Goal: Information Seeking & Learning: Learn about a topic

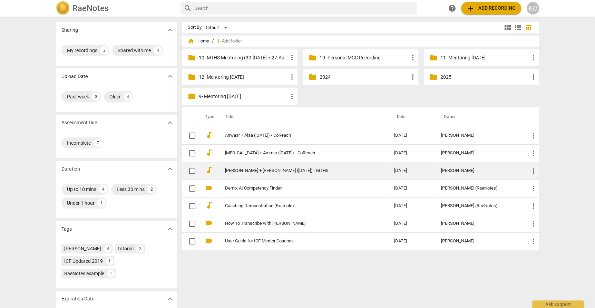
click at [242, 173] on link "[PERSON_NAME] + [PERSON_NAME] ([DATE]) - MTHS" at bounding box center [297, 170] width 144 height 5
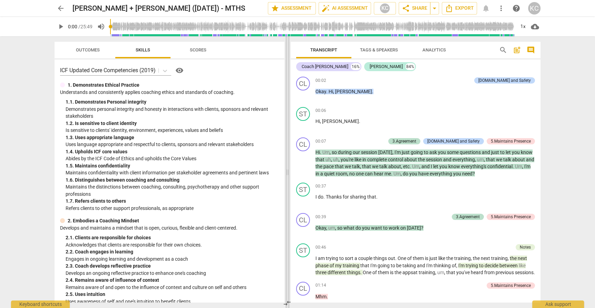
drag, startPoint x: 297, startPoint y: 173, endPoint x: 288, endPoint y: 174, distance: 8.7
click at [288, 174] on span at bounding box center [288, 172] width 4 height 272
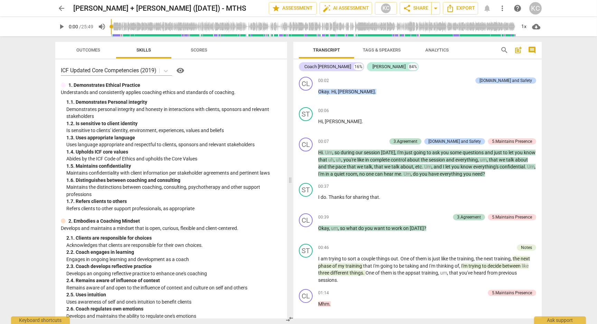
click at [273, 203] on div "1. 7. Refers clients to others" at bounding box center [173, 201] width 215 height 7
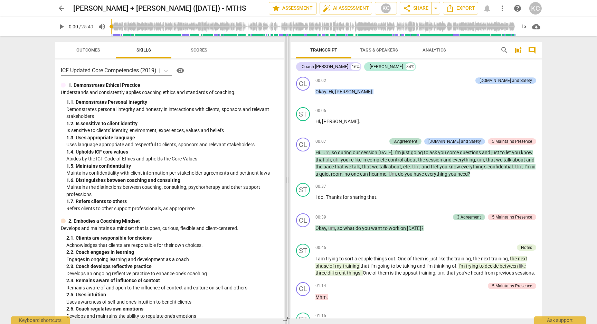
click at [286, 181] on span at bounding box center [287, 179] width 4 height 287
click at [456, 159] on span "everything" at bounding box center [463, 160] width 22 height 6
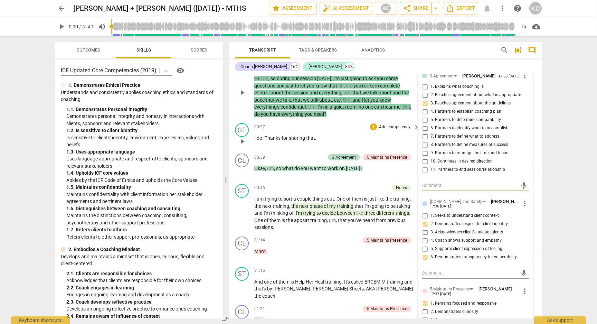
scroll to position [84, 0]
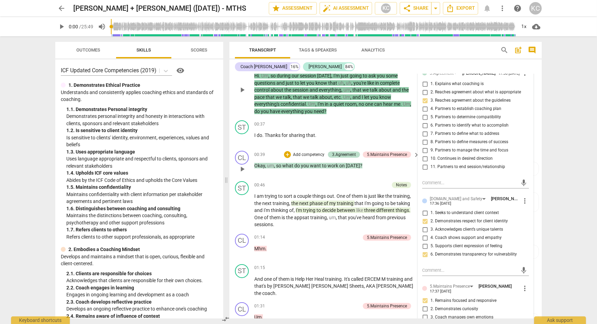
click at [334, 164] on span "work" at bounding box center [333, 166] width 12 height 6
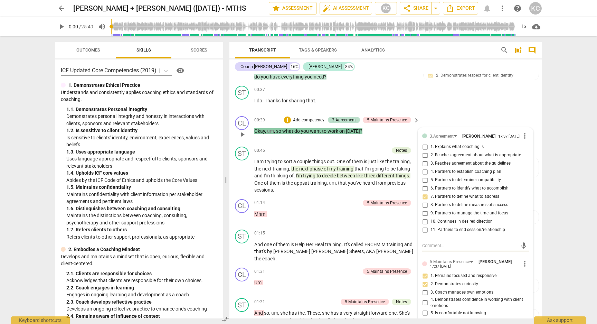
scroll to position [114, 0]
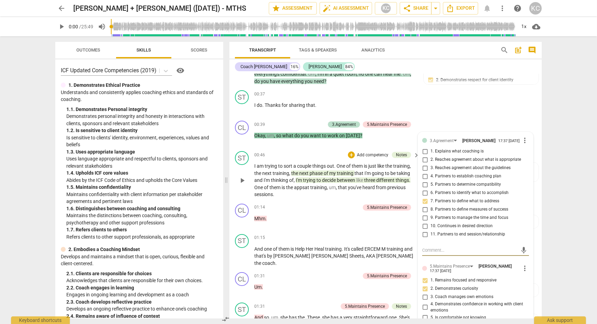
click at [321, 148] on div "ST play_arrow pause 00:46 + Add competency Notes keyboard_arrow_right I am tryi…" at bounding box center [385, 174] width 312 height 52
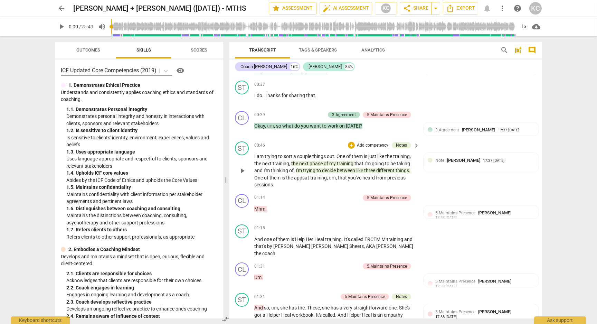
scroll to position [126, 0]
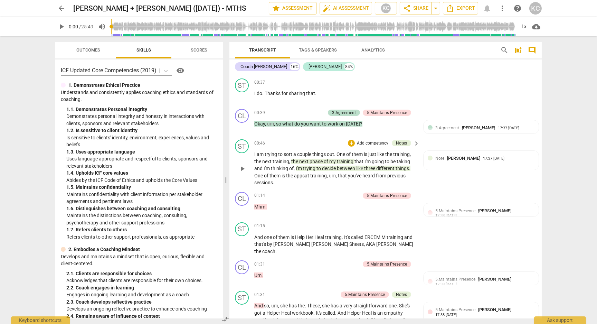
click at [303, 161] on span "next" at bounding box center [304, 162] width 10 height 6
click at [316, 168] on p "I am trying to sort a couple things out . One of them is just like the training…" at bounding box center [335, 169] width 162 height 36
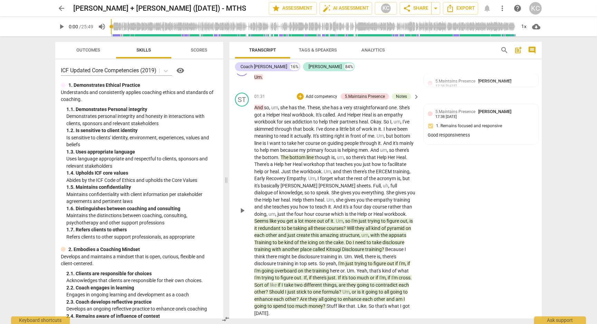
scroll to position [333, 0]
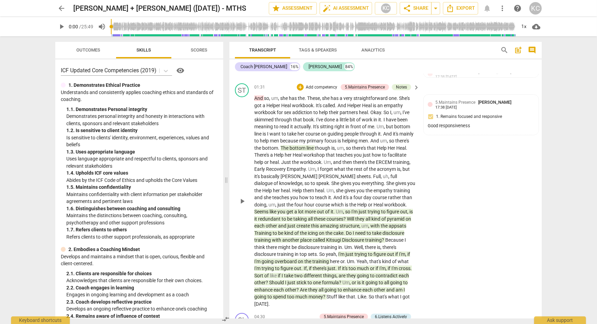
click at [389, 223] on span "appsats" at bounding box center [398, 226] width 18 height 6
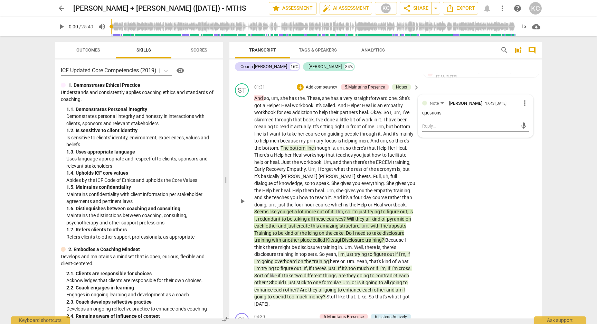
click at [382, 244] on span "there's" at bounding box center [389, 247] width 14 height 6
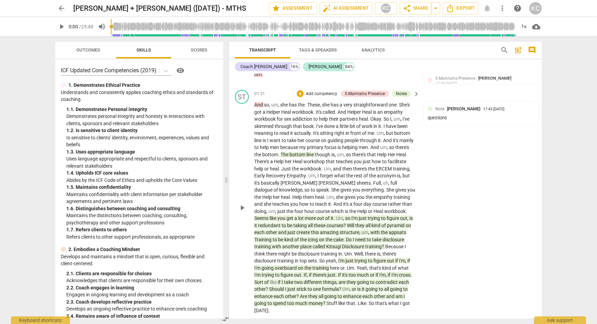
scroll to position [339, 0]
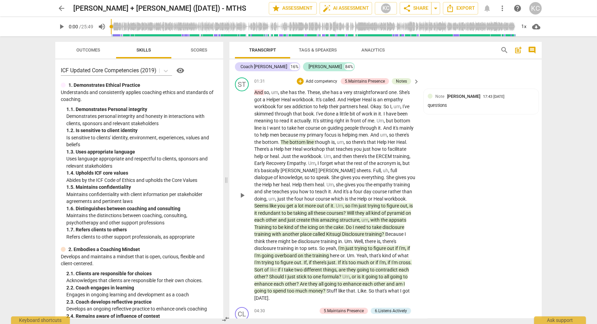
click at [440, 265] on div "ST play_arrow pause 01:31 + Add competency 5.Maintains Presence Notes keyboard_…" at bounding box center [385, 189] width 312 height 229
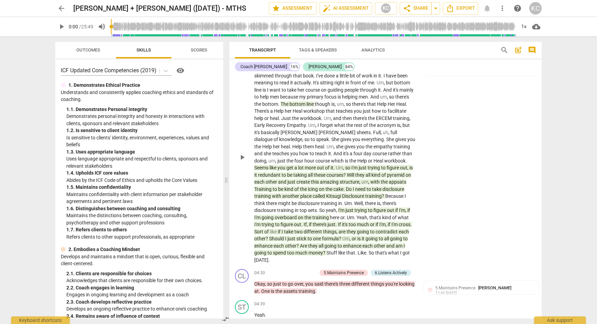
scroll to position [374, 0]
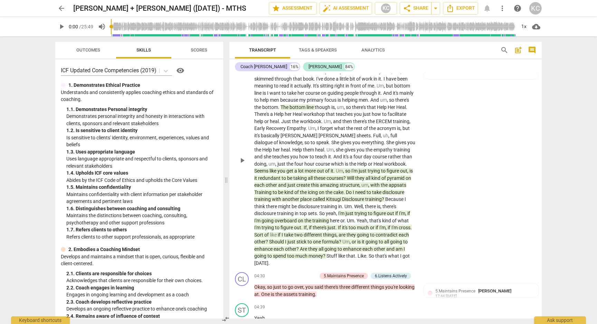
click at [312, 218] on span "training" at bounding box center [321, 221] width 18 height 6
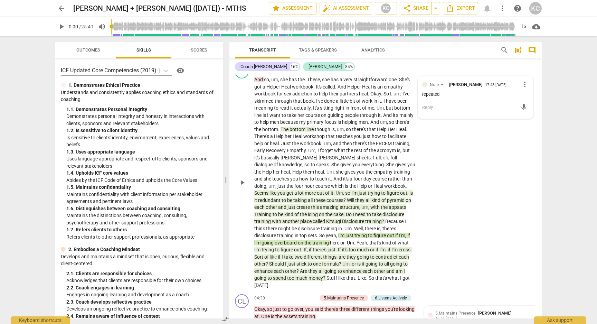
scroll to position [368, 0]
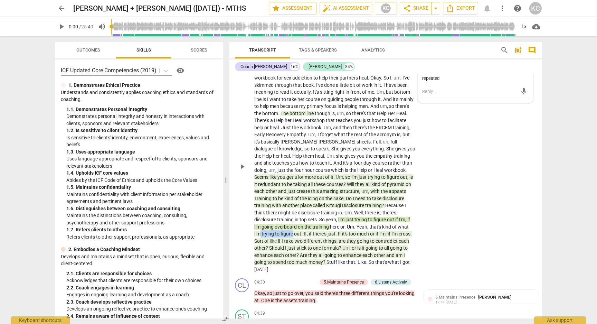
drag, startPoint x: 356, startPoint y: 217, endPoint x: 390, endPoint y: 218, distance: 33.5
click at [390, 218] on p "And so , um , she has the . These , she has a very straightforward one . She's …" at bounding box center [335, 166] width 162 height 212
click at [462, 239] on div "ST play_arrow pause 01:31 + Add competency 5.Maintains Presence Notes keyboard_…" at bounding box center [385, 160] width 312 height 229
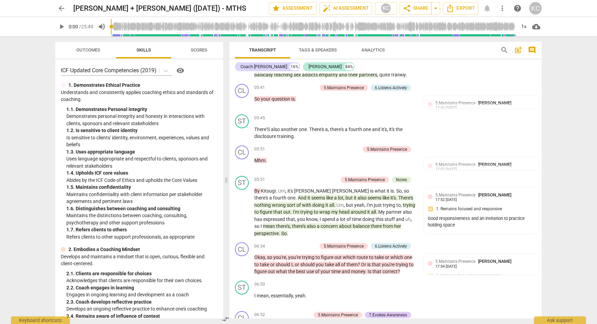
scroll to position [834, 0]
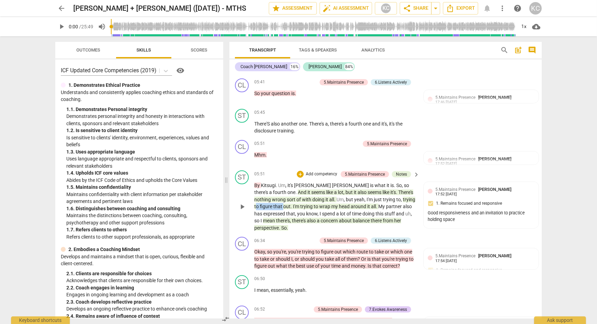
drag, startPoint x: 370, startPoint y: 183, endPoint x: 396, endPoint y: 182, distance: 26.6
click at [396, 182] on p "By [PERSON_NAME] . Um , it's [PERSON_NAME] is what it is . So , so there's a fo…" at bounding box center [335, 207] width 162 height 50
click at [351, 203] on span "around" at bounding box center [359, 206] width 17 height 6
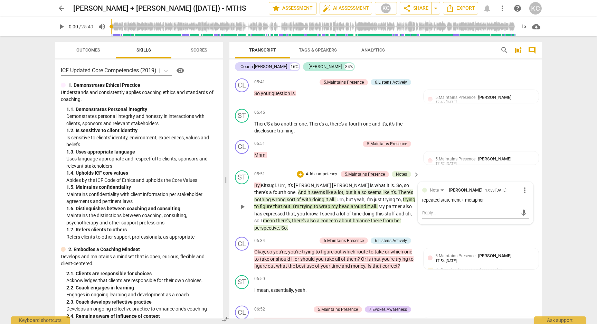
click at [423, 168] on div "ST play_arrow pause 05:51 + Add competency 5.Maintains Presence Notes keyboard_…" at bounding box center [385, 201] width 312 height 67
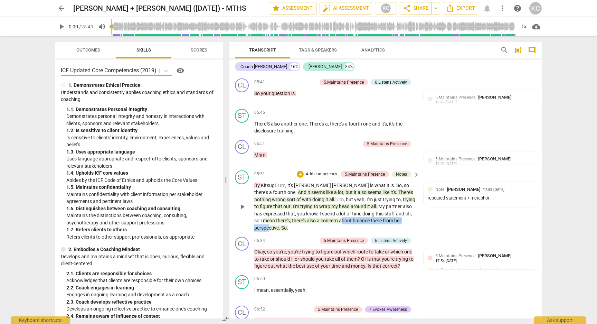
drag, startPoint x: 305, startPoint y: 202, endPoint x: 381, endPoint y: 201, distance: 76.0
click at [381, 201] on p "By [PERSON_NAME] . Um , it's [PERSON_NAME] is what it is . So , so there's a fo…" at bounding box center [335, 207] width 162 height 50
click at [459, 203] on div "ST play_arrow pause 05:51 + Add competency 5.Maintains Presence Notes keyboard_…" at bounding box center [385, 201] width 312 height 67
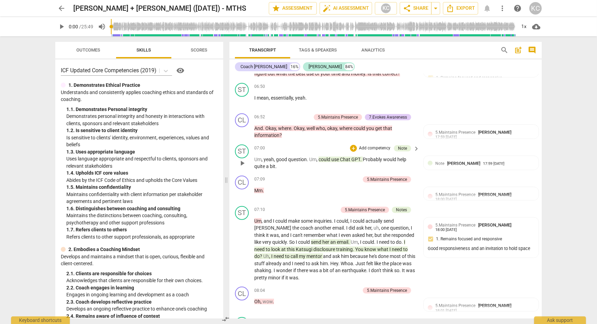
scroll to position [1027, 0]
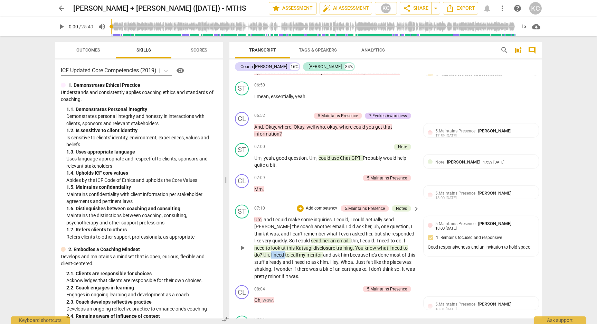
drag, startPoint x: 384, startPoint y: 223, endPoint x: 398, endPoint y: 223, distance: 13.5
click at [398, 223] on p "Um , and I could make some inquiries . I could , I could actually send [PERSON_…" at bounding box center [335, 248] width 162 height 64
drag, startPoint x: 295, startPoint y: 195, endPoint x: 352, endPoint y: 192, distance: 57.1
click at [352, 216] on p "Um , and I could make some inquiries . I could , I could actually send [PERSON_…" at bounding box center [335, 248] width 162 height 64
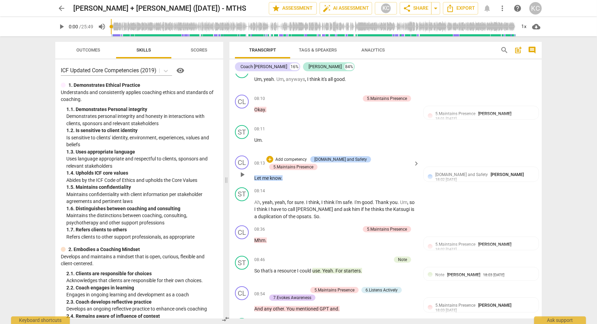
scroll to position [1284, 0]
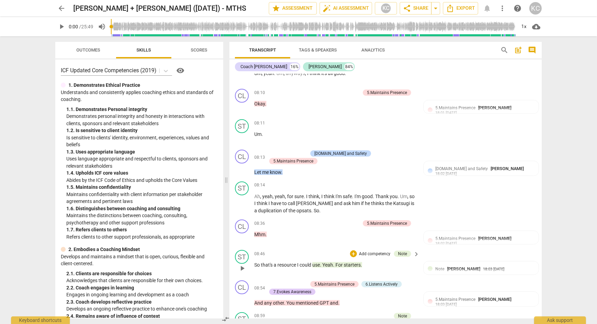
click at [329, 262] on span "Yeah" at bounding box center [327, 265] width 11 height 6
click at [242, 264] on span "play_arrow" at bounding box center [242, 268] width 8 height 8
click at [242, 264] on span "pause" at bounding box center [242, 268] width 8 height 8
click at [243, 264] on span "play_arrow" at bounding box center [242, 268] width 8 height 8
click at [243, 264] on span "pause" at bounding box center [242, 268] width 8 height 8
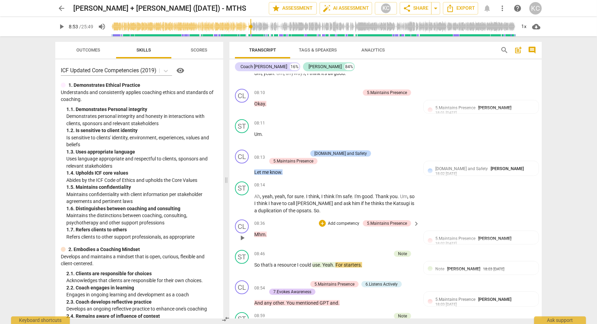
click at [239, 233] on span "play_arrow" at bounding box center [242, 237] width 8 height 8
click at [240, 264] on span "pause" at bounding box center [242, 268] width 8 height 8
click at [240, 264] on span "play_arrow" at bounding box center [242, 268] width 8 height 8
click at [242, 264] on span "pause" at bounding box center [242, 268] width 8 height 8
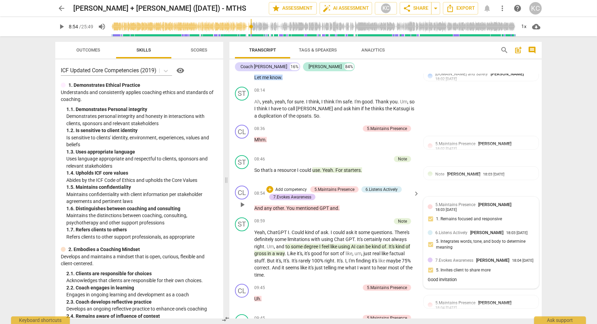
scroll to position [1381, 0]
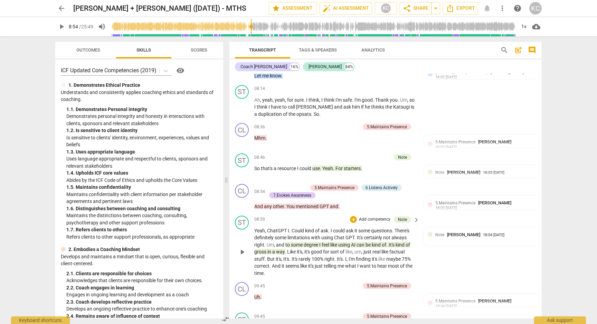
click at [275, 249] on span "a" at bounding box center [274, 252] width 4 height 6
drag, startPoint x: 284, startPoint y: 216, endPoint x: 284, endPoint y: 223, distance: 6.6
click at [284, 227] on p "Yeah , ChatGPT I . Could kind of ask . I could ask it some questions . There's …" at bounding box center [335, 252] width 162 height 50
click at [352, 249] on span "like" at bounding box center [348, 252] width 7 height 6
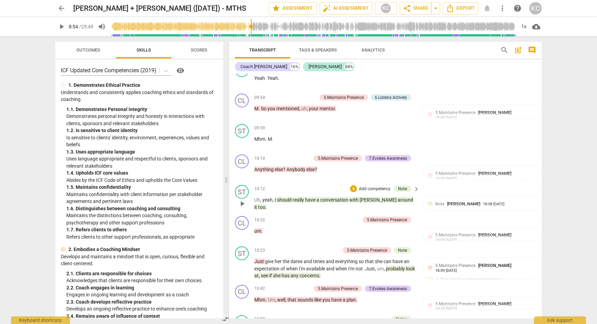
scroll to position [1698, 0]
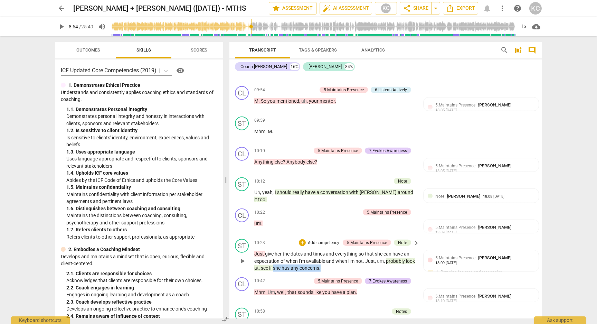
drag, startPoint x: 324, startPoint y: 236, endPoint x: 274, endPoint y: 236, distance: 49.7
click at [274, 250] on p "Just give her the dates and times and everything so that she can have an expect…" at bounding box center [335, 260] width 162 height 21
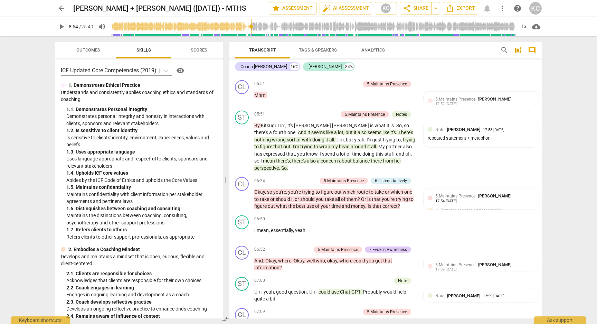
scroll to position [889, 0]
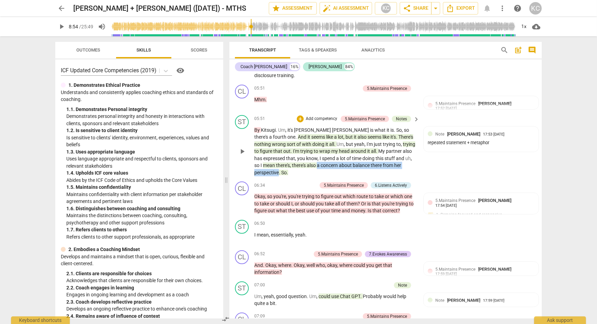
drag, startPoint x: 280, startPoint y: 148, endPoint x: 390, endPoint y: 147, distance: 110.2
click at [390, 147] on p "By [PERSON_NAME] . Um , it's [PERSON_NAME] is what it is . So , so there's a fo…" at bounding box center [335, 151] width 162 height 50
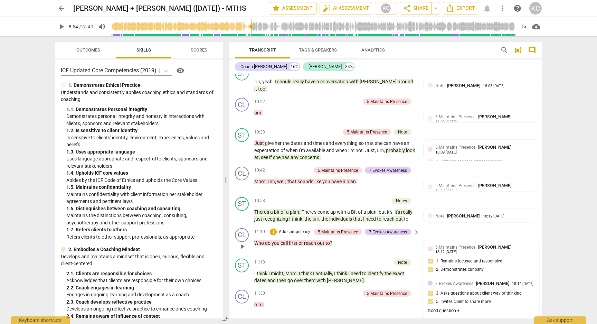
scroll to position [1809, 0]
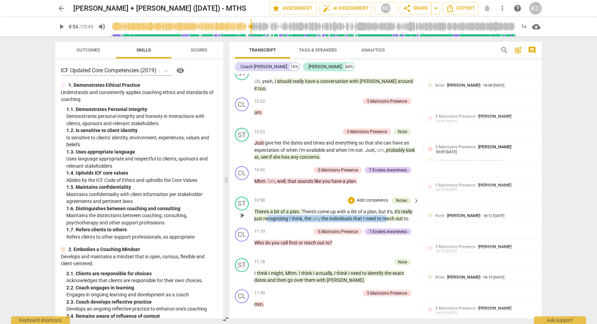
drag, startPoint x: 266, startPoint y: 188, endPoint x: 387, endPoint y: 188, distance: 120.9
click at [387, 208] on p "There's a bit of a plan . There's come up with a Bit of a plan , but it's , it'…" at bounding box center [335, 215] width 162 height 14
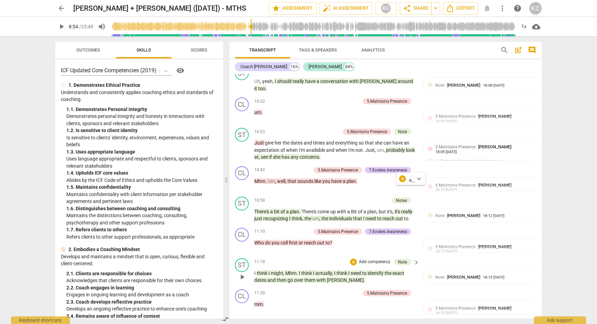
click at [290, 255] on div "ST play_arrow pause 11:18 + Add competency Note keyboard_arrow_right I think I …" at bounding box center [385, 270] width 312 height 31
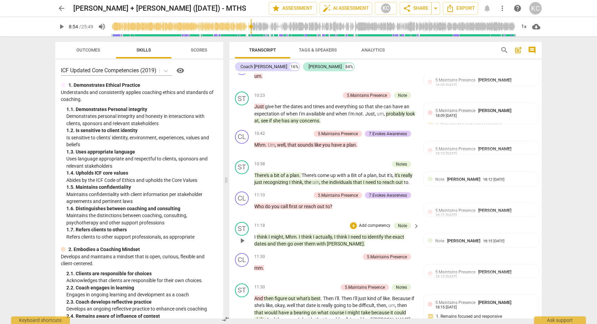
scroll to position [1849, 0]
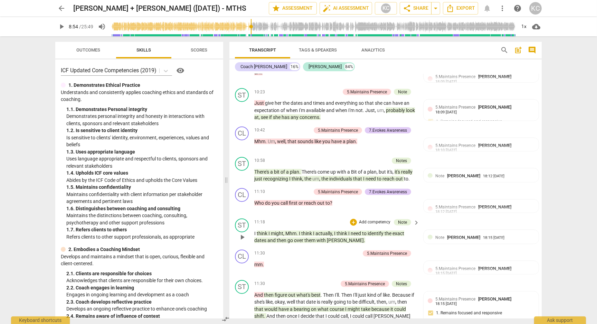
click at [299, 237] on span "over" at bounding box center [299, 240] width 10 height 6
click at [330, 237] on span "[PERSON_NAME]" at bounding box center [345, 240] width 37 height 6
click at [241, 233] on span "play_arrow" at bounding box center [242, 237] width 8 height 8
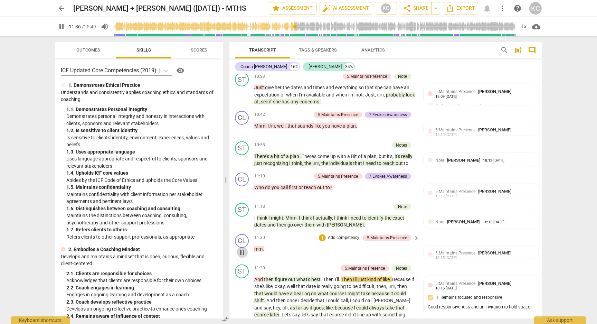
click at [243, 248] on span "pause" at bounding box center [242, 252] width 8 height 8
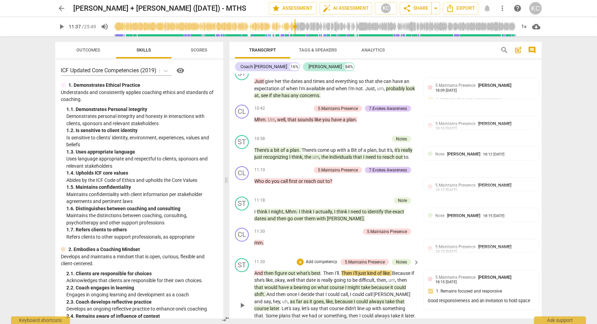
scroll to position [1867, 0]
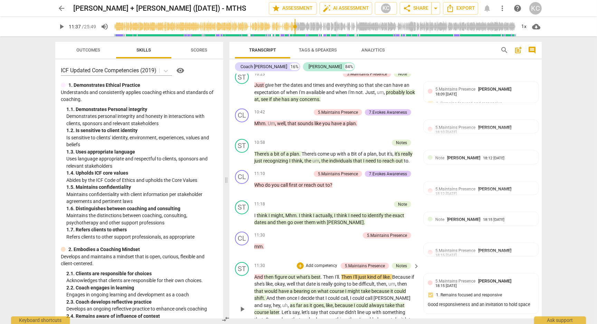
click at [474, 304] on div "ST play_arrow pause 11:30 + Add competency 5.Maintains Presence Notes keyboard_…" at bounding box center [385, 303] width 312 height 88
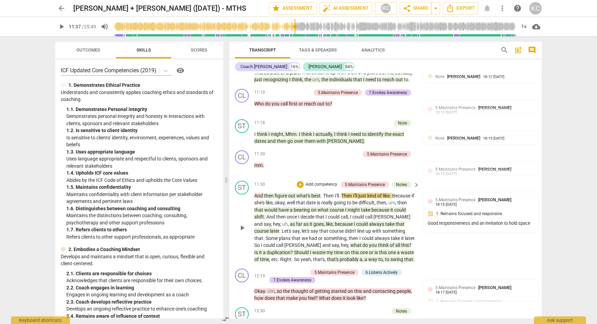
scroll to position [1949, 0]
click at [375, 206] on span "because" at bounding box center [380, 209] width 19 height 6
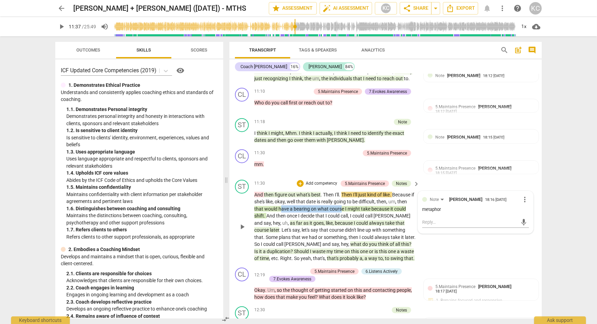
drag, startPoint x: 279, startPoint y: 178, endPoint x: 341, endPoint y: 179, distance: 61.8
click at [341, 191] on p "And then figure out what's best . Then I'll . Then I'll just kind of like . Bec…" at bounding box center [335, 226] width 162 height 71
click at [369, 220] on span "always" at bounding box center [377, 223] width 16 height 6
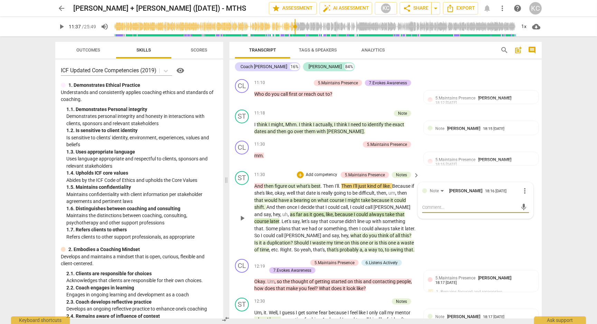
scroll to position [1959, 0]
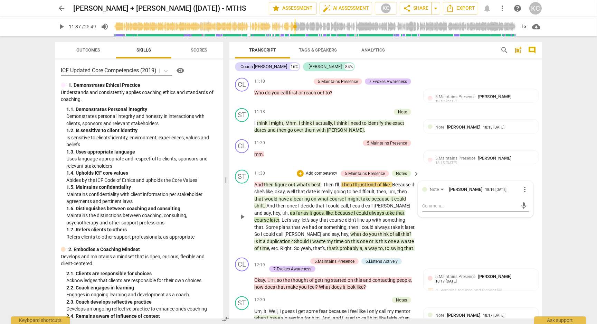
click at [388, 238] on span "one" at bounding box center [392, 241] width 9 height 6
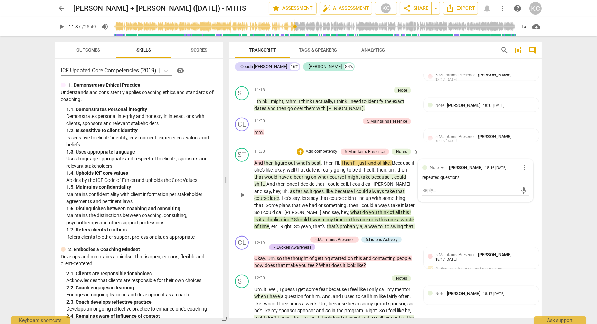
scroll to position [1984, 0]
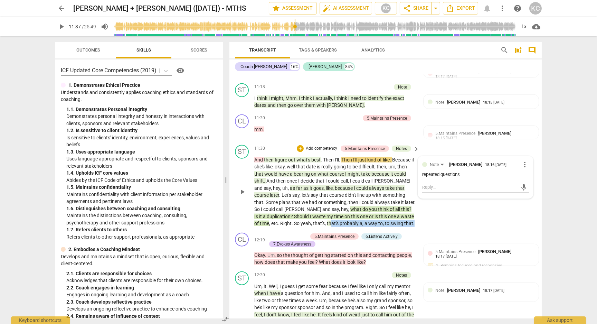
drag, startPoint x: 390, startPoint y: 192, endPoint x: 304, endPoint y: 194, distance: 86.4
click at [304, 194] on p "And then figure out what's best . Then I'll . Then I'll just kind of like . Bec…" at bounding box center [335, 191] width 162 height 71
click at [458, 196] on div "ST play_arrow pause 11:30 + Add competency 5.Maintains Presence Notes keyboard_…" at bounding box center [385, 186] width 312 height 88
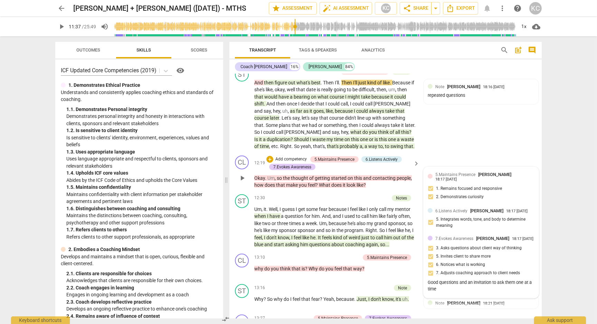
scroll to position [2061, 0]
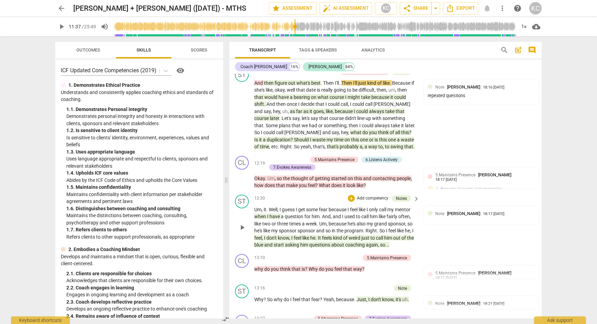
click at [271, 213] on span "have" at bounding box center [274, 216] width 11 height 6
click at [317, 213] on span "him" at bounding box center [316, 216] width 8 height 6
click at [261, 213] on span "when" at bounding box center [260, 216] width 13 height 6
click at [262, 213] on span "when" at bounding box center [260, 216] width 13 height 6
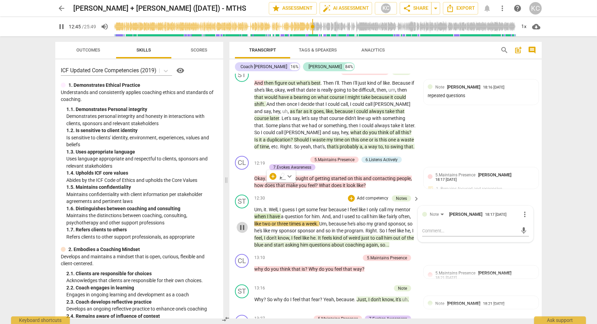
click at [242, 223] on span "pause" at bounding box center [242, 227] width 8 height 8
drag, startPoint x: 318, startPoint y: 176, endPoint x: 331, endPoint y: 175, distance: 12.8
click at [332, 206] on p "Um , it . Well , I guess I get some fear because I feel like I only call my men…" at bounding box center [335, 227] width 162 height 42
click at [275, 210] on p "Um , it . Well , I guess I get some fear because I feel like I only call my men…" at bounding box center [335, 227] width 162 height 42
click at [276, 235] on span "don't" at bounding box center [271, 238] width 11 height 6
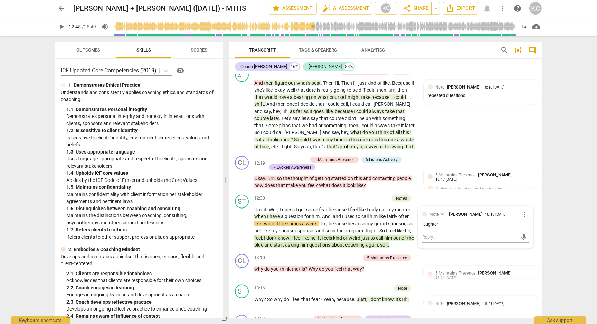
click at [260, 235] on span "feel" at bounding box center [258, 238] width 8 height 6
click at [240, 223] on span "pause" at bounding box center [242, 227] width 8 height 8
type input "790"
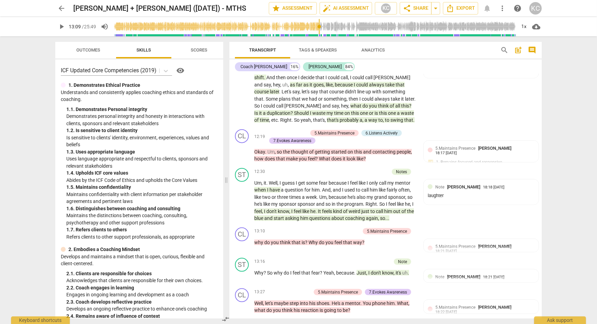
scroll to position [2088, 0]
click at [326, 239] on span "you" at bounding box center [329, 242] width 9 height 6
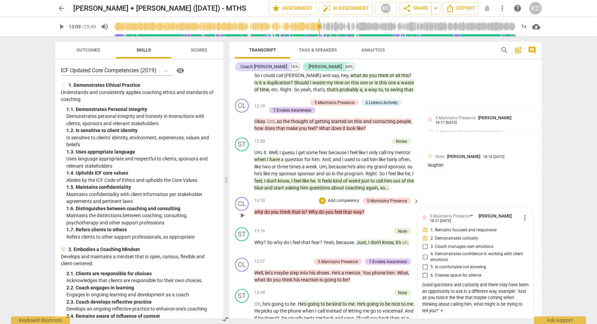
scroll to position [2121, 0]
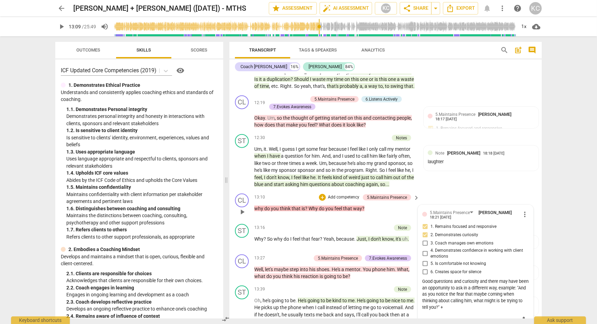
click at [526, 210] on span "more_vert" at bounding box center [524, 214] width 8 height 8
click at [529, 183] on li "Edit" at bounding box center [533, 182] width 24 height 13
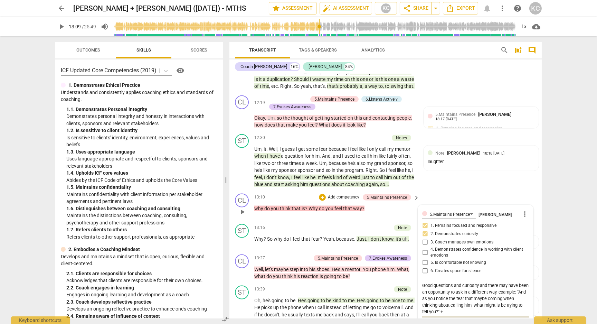
drag, startPoint x: 500, startPoint y: 273, endPoint x: 503, endPoint y: 276, distance: 4.2
click at [500, 282] on textarea "Good questions and curiosity and there may have been an opportunity to ask in a…" at bounding box center [475, 298] width 107 height 33
type textarea "Good questions and curiosity and there may have been an opportunity to ask in a…"
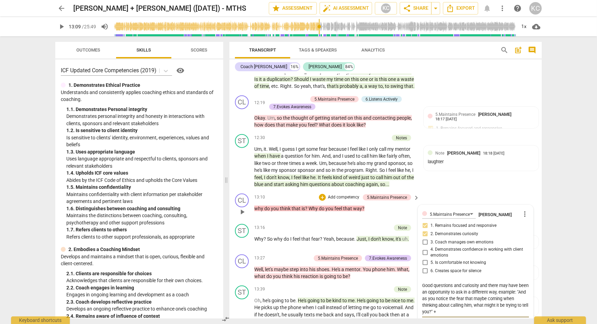
type textarea "Good questions and curiosity and there may have been an opportunity to ask in a…"
click at [429, 308] on span "check_circle" at bounding box center [427, 326] width 8 height 8
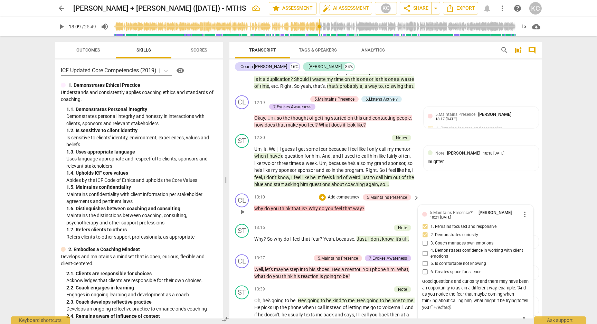
click at [273, 205] on p "why do you think that is ? Why do you feel that way ?" at bounding box center [335, 208] width 162 height 7
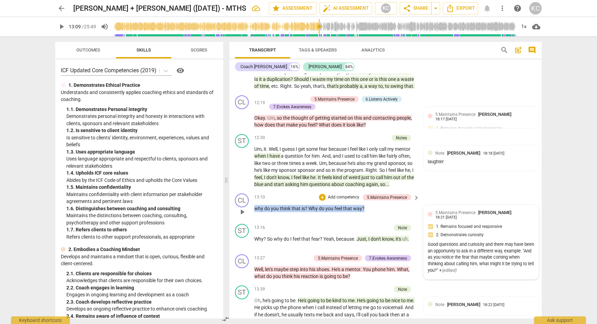
drag, startPoint x: 366, startPoint y: 176, endPoint x: 254, endPoint y: 176, distance: 112.6
click at [254, 191] on div "CL play_arrow pause 13:10 + Add competency 5.Maintains Presence keyboard_arrow_…" at bounding box center [385, 206] width 312 height 30
click at [303, 224] on div "13:16 + Add competency Note keyboard_arrow_right" at bounding box center [337, 228] width 166 height 8
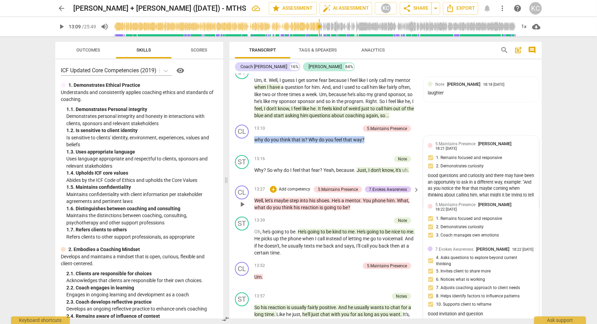
scroll to position [2182, 0]
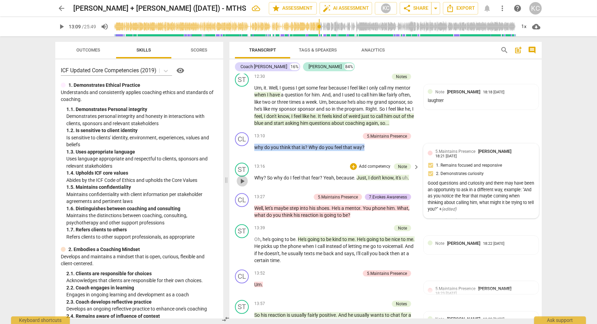
click at [240, 177] on span "play_arrow" at bounding box center [242, 181] width 8 height 8
click at [240, 177] on span "pause" at bounding box center [242, 181] width 8 height 8
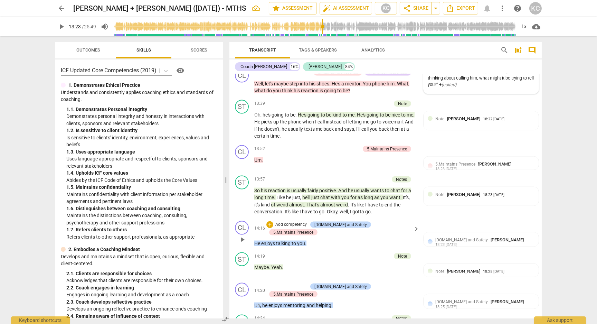
scroll to position [2312, 0]
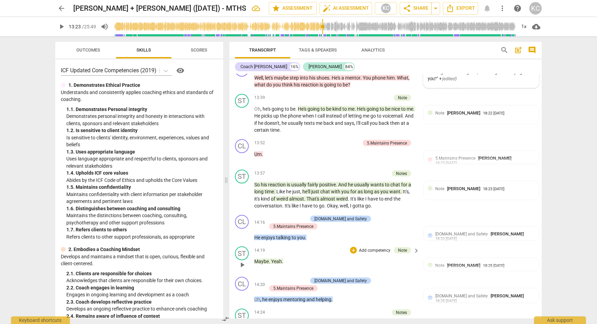
click at [269, 258] on span "." at bounding box center [270, 261] width 2 height 6
click at [245, 260] on span "play_arrow" at bounding box center [242, 264] width 8 height 8
click at [245, 260] on span "pause" at bounding box center [242, 264] width 8 height 8
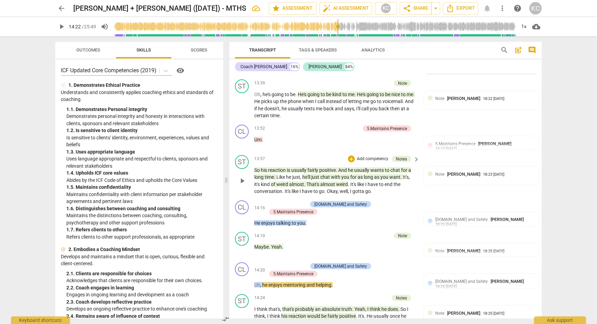
scroll to position [2327, 0]
drag, startPoint x: 277, startPoint y: 151, endPoint x: 314, endPoint y: 149, distance: 37.0
click at [314, 166] on p "So his reaction is usually fairly positive . And he usually wants to chat for a…" at bounding box center [335, 180] width 162 height 28
click at [317, 188] on span "to" at bounding box center [316, 191] width 6 height 6
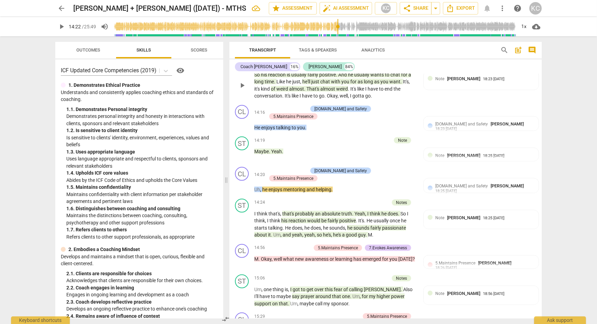
scroll to position [2422, 0]
click at [289, 210] on span "that's" at bounding box center [288, 213] width 13 height 6
click at [333, 231] on span "he's" at bounding box center [337, 234] width 9 height 6
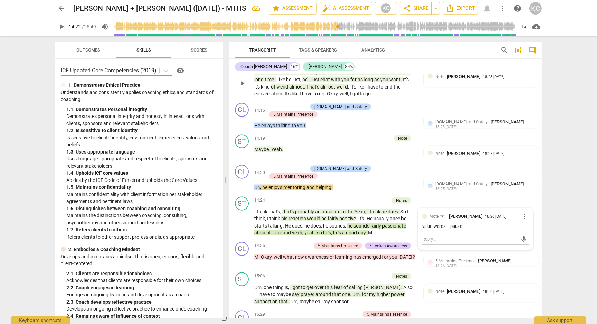
scroll to position [2425, 0]
drag, startPoint x: 345, startPoint y: 175, endPoint x: 359, endPoint y: 175, distance: 14.2
click at [359, 208] on p "I think that's , that's probably an absolute truth . Yeah , I think he does . S…" at bounding box center [335, 222] width 162 height 28
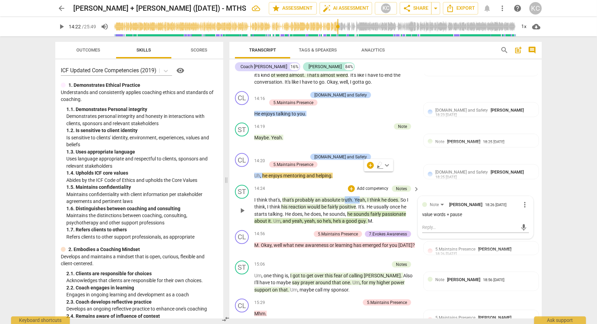
scroll to position [2437, 0]
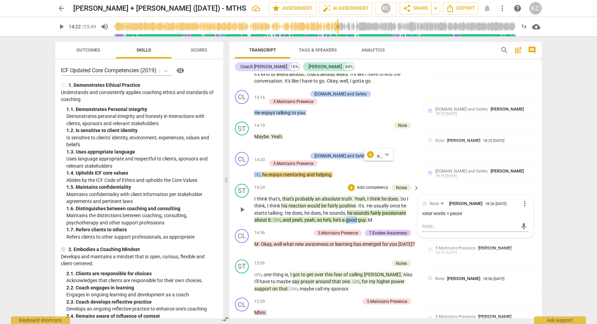
drag, startPoint x: 347, startPoint y: 182, endPoint x: 356, endPoint y: 183, distance: 9.7
click at [356, 217] on span "good" at bounding box center [352, 220] width 12 height 6
click at [276, 226] on div "CL play_arrow pause 14:56 + Add competency 5.Maintains Presence 7.Evokes Awaren…" at bounding box center [385, 241] width 312 height 30
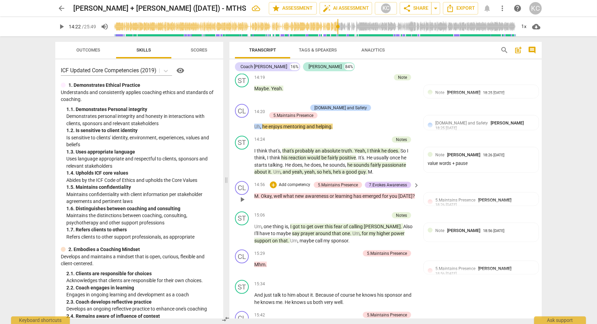
scroll to position [2486, 0]
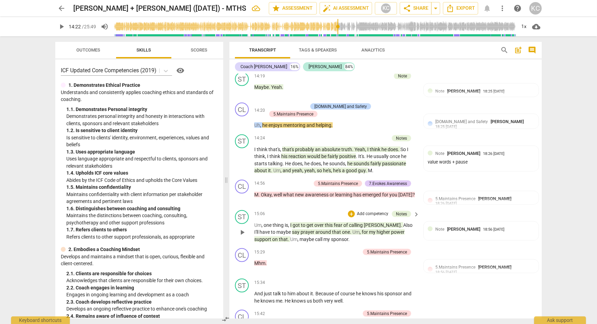
click at [346, 222] on span "of" at bounding box center [346, 225] width 6 height 6
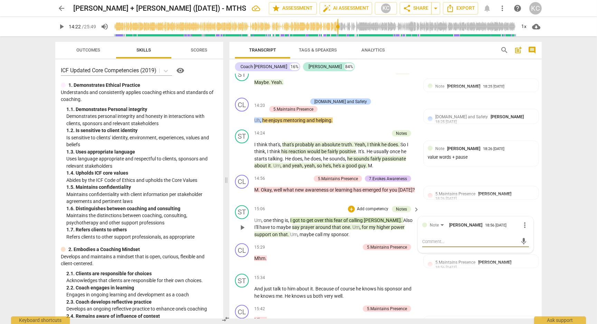
scroll to position [2504, 0]
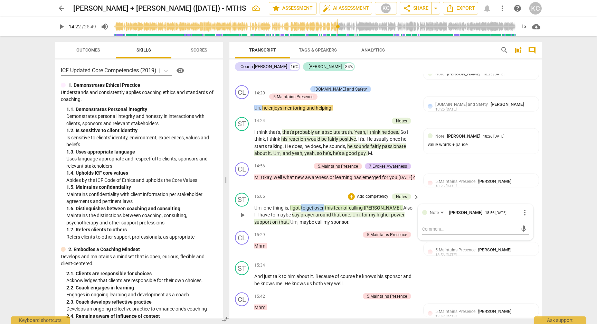
drag, startPoint x: 301, startPoint y: 173, endPoint x: 324, endPoint y: 172, distance: 22.8
click at [324, 204] on p "Um , one thing is , I got to get over this fear of calling [PERSON_NAME] . Also…" at bounding box center [335, 214] width 162 height 21
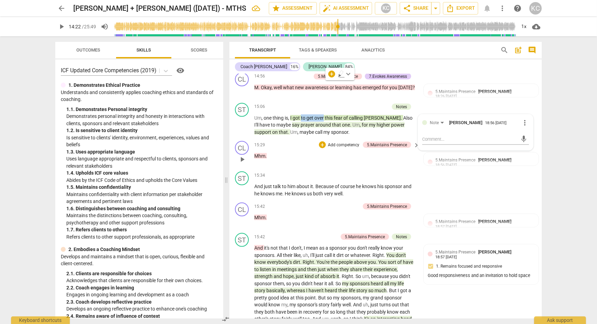
scroll to position [2604, 0]
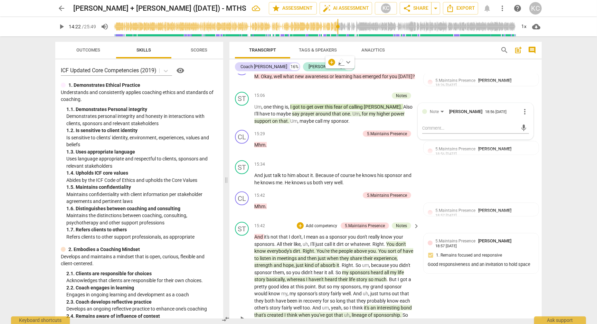
click at [289, 233] on p "And it's not that I don't , I mean as a sponsor you don't really know your spon…" at bounding box center [335, 318] width 162 height 170
click at [302, 248] on span "." at bounding box center [301, 251] width 2 height 6
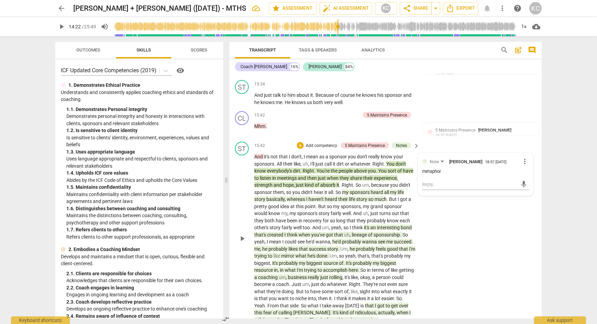
scroll to position [2685, 0]
drag, startPoint x: 300, startPoint y: 136, endPoint x: 272, endPoint y: 137, distance: 28.4
click at [272, 153] on p "And it's not that I don't , I mean as a sponsor you don't really know your spon…" at bounding box center [335, 238] width 162 height 170
click at [350, 196] on span "life" at bounding box center [352, 199] width 7 height 6
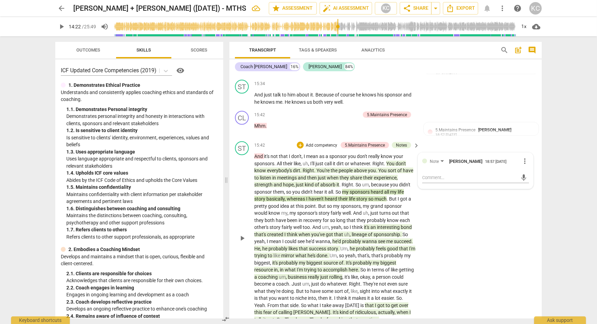
click at [357, 217] on span "they" at bounding box center [361, 220] width 10 height 6
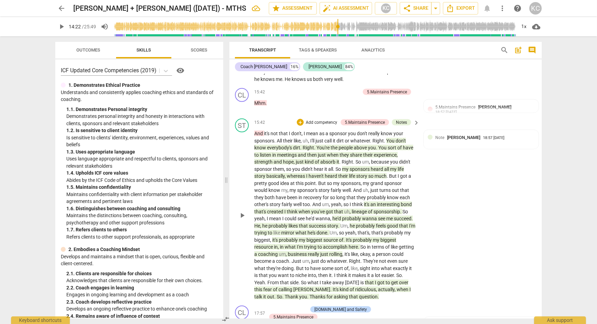
scroll to position [2713, 0]
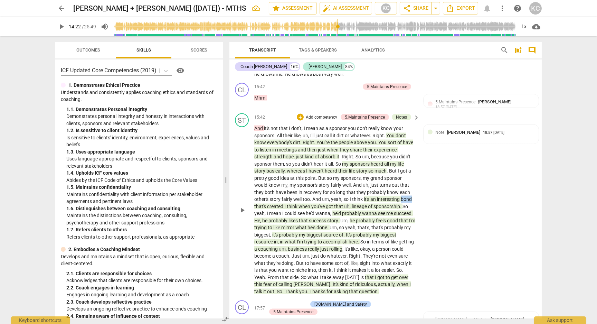
drag, startPoint x: 402, startPoint y: 162, endPoint x: 412, endPoint y: 162, distance: 10.0
click at [412, 162] on p "And it's not that I don't , I mean as a sponsor you don't really know your spon…" at bounding box center [335, 210] width 162 height 170
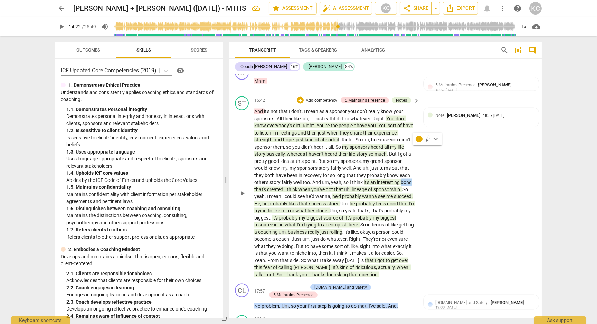
scroll to position [2735, 0]
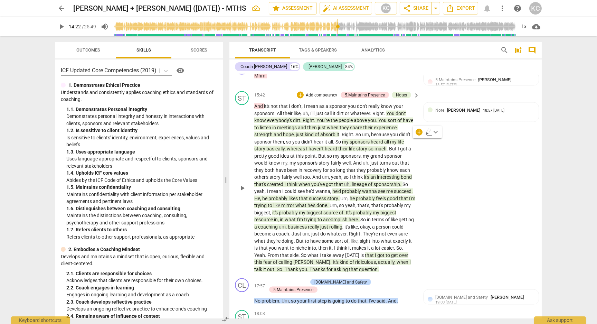
click at [396, 259] on span "when" at bounding box center [402, 262] width 13 height 6
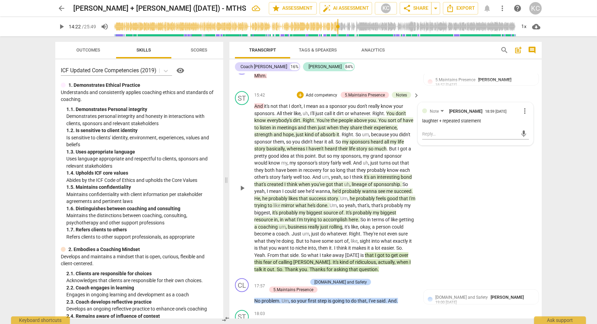
scroll to position [2726, 0]
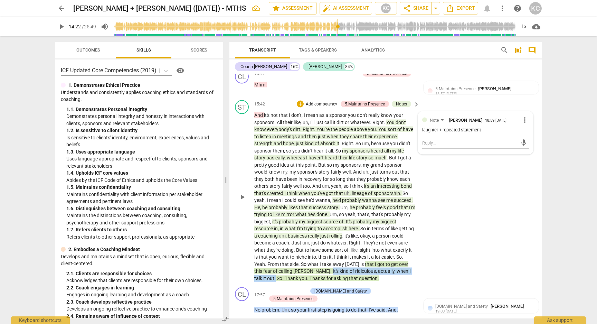
drag, startPoint x: 326, startPoint y: 236, endPoint x: 266, endPoint y: 244, distance: 60.6
click at [266, 243] on p "And it's not that I don't , I mean as a sponsor you don't really know your spon…" at bounding box center [335, 197] width 162 height 170
click at [446, 190] on div "ST play_arrow pause 15:42 + Add competency 5.Maintains Presence Notes keyboard_…" at bounding box center [385, 190] width 312 height 187
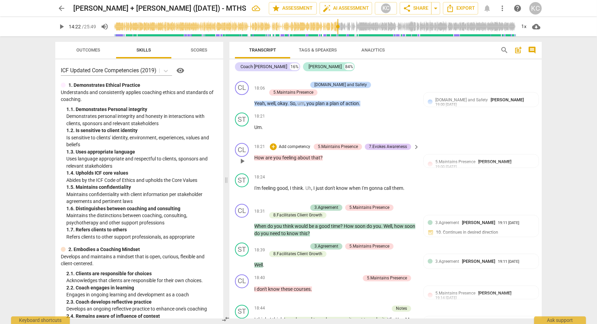
scroll to position [3017, 0]
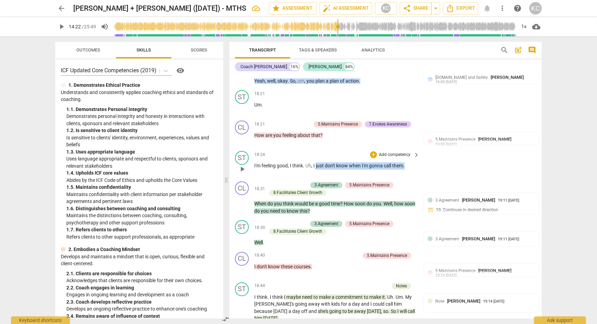
drag, startPoint x: 316, startPoint y: 127, endPoint x: 402, endPoint y: 130, distance: 86.1
click at [402, 151] on div "18:24 + Add competency keyboard_arrow_right I'm feeling good , I think . Uh , I…" at bounding box center [337, 163] width 166 height 25
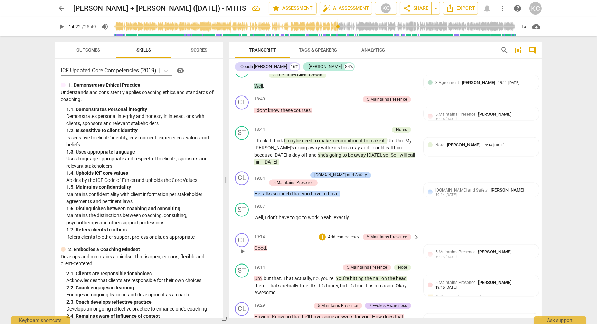
scroll to position [3182, 0]
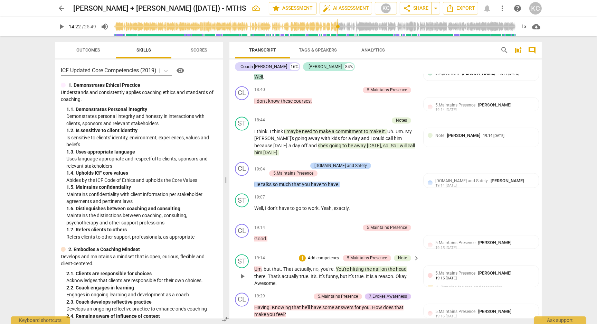
click at [342, 266] on span "You're" at bounding box center [343, 269] width 14 height 6
click at [324, 273] on span "It's" at bounding box center [322, 276] width 7 height 6
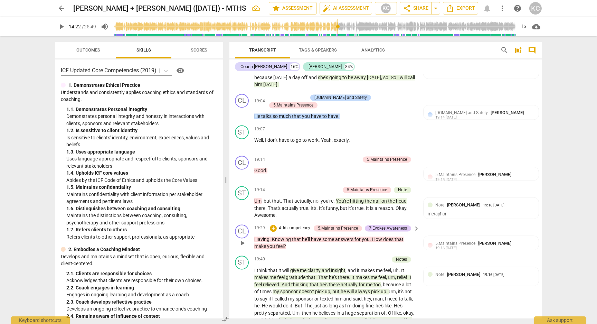
scroll to position [3253, 0]
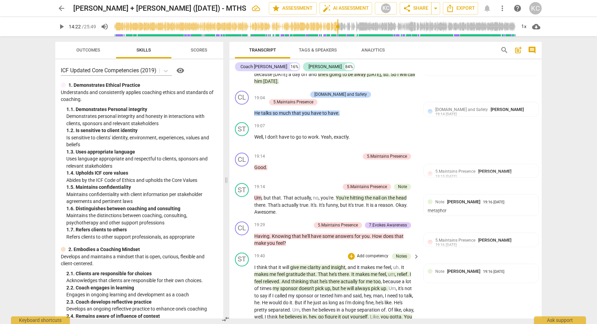
click at [322, 264] on span "clarity" at bounding box center [314, 267] width 14 height 6
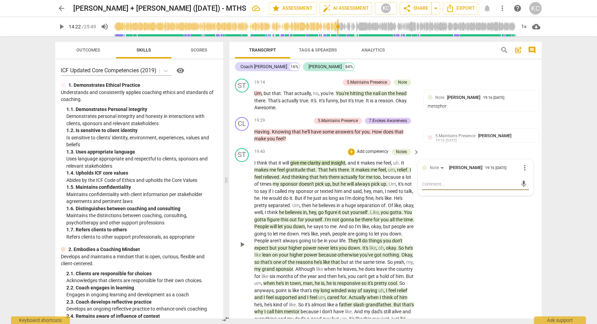
scroll to position [3358, 0]
drag, startPoint x: 391, startPoint y: 142, endPoint x: 275, endPoint y: 142, distance: 116.4
click at [275, 159] on p "I think that it will give me clarity and insight , and it makes me feel , uh . …" at bounding box center [335, 244] width 162 height 170
click at [323, 223] on span "says" at bounding box center [318, 226] width 11 height 6
click at [364, 175] on p "I think that it will give me clarity and insight , and it makes me feel , uh . …" at bounding box center [335, 244] width 162 height 170
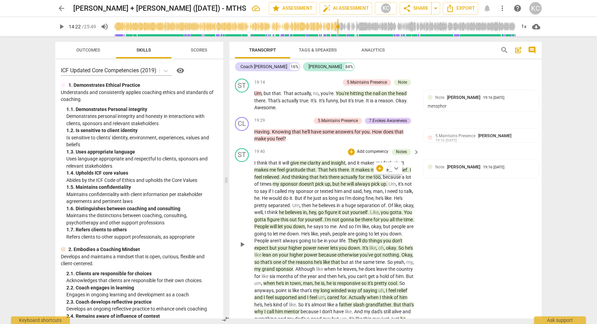
click at [322, 217] on span "." at bounding box center [323, 220] width 2 height 6
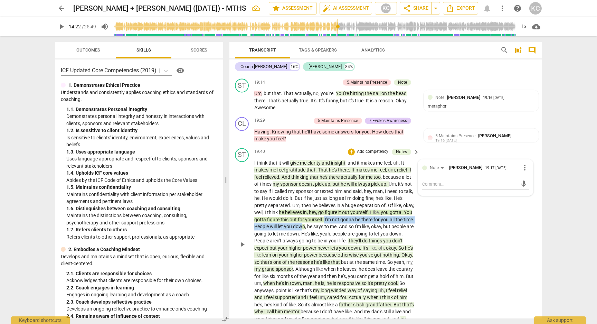
drag, startPoint x: 323, startPoint y: 176, endPoint x: 303, endPoint y: 182, distance: 20.9
click at [303, 182] on p "I think that it will give me clarity and insight , and it makes me feel , uh . …" at bounding box center [335, 244] width 162 height 170
click at [329, 195] on p "I think that it will give me clarity and insight , and it makes me feel , uh . …" at bounding box center [335, 244] width 162 height 170
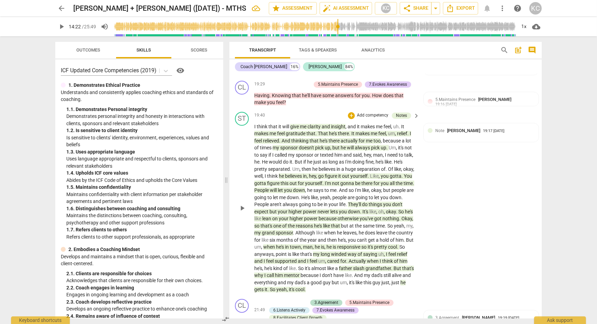
scroll to position [3396, 0]
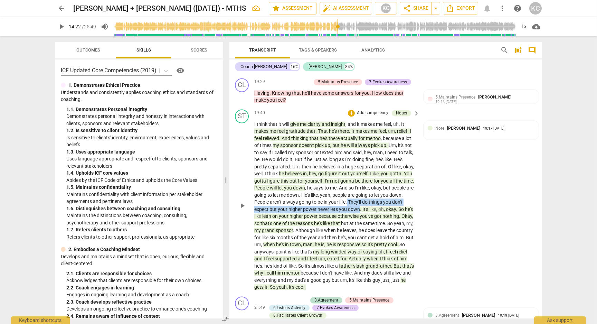
drag, startPoint x: 348, startPoint y: 159, endPoint x: 359, endPoint y: 165, distance: 12.4
click at [359, 164] on p "I think that it will give me clarity and insight , and it makes me feel , uh . …" at bounding box center [335, 206] width 162 height 170
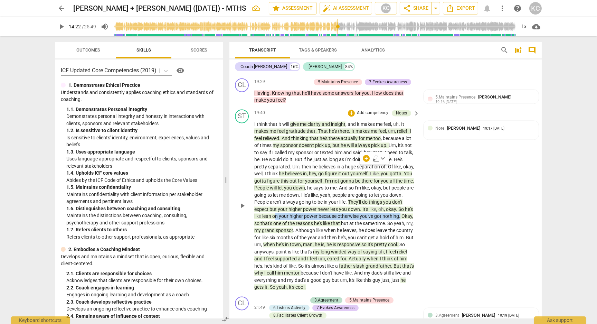
drag, startPoint x: 401, startPoint y: 175, endPoint x: 277, endPoint y: 173, distance: 124.3
click at [277, 173] on p "I think that it will give me clarity and insight , and it makes me feel , uh . …" at bounding box center [335, 206] width 162 height 170
click at [304, 220] on span "reasons" at bounding box center [305, 223] width 18 height 6
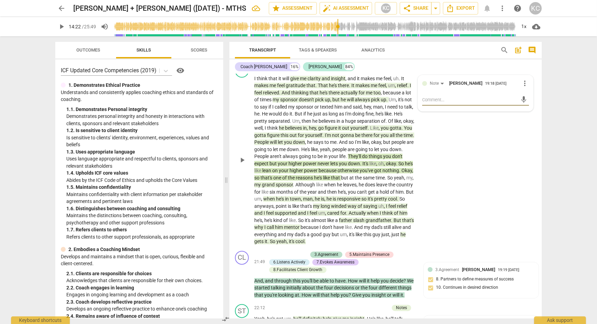
scroll to position [3443, 0]
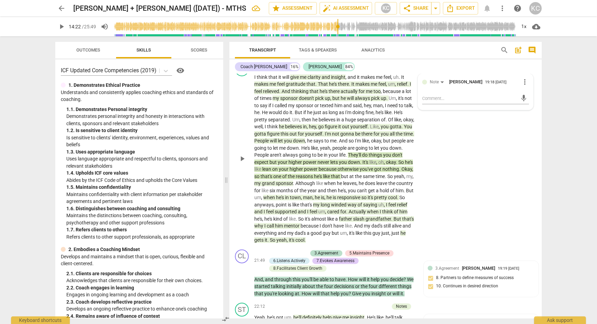
click at [293, 194] on span "town" at bounding box center [295, 197] width 11 height 6
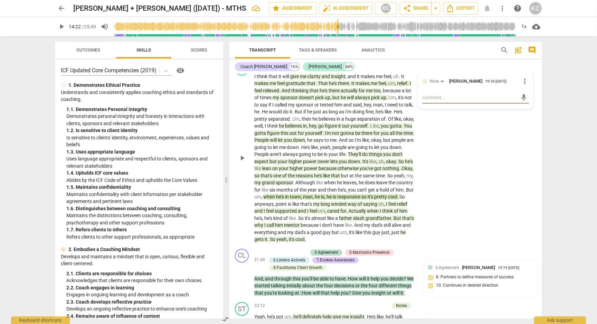
scroll to position [3447, 0]
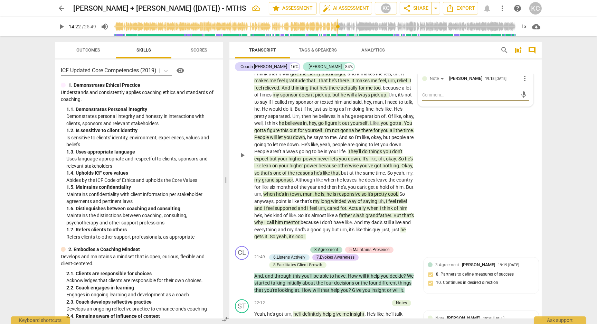
click at [276, 233] on span "So" at bounding box center [273, 236] width 7 height 6
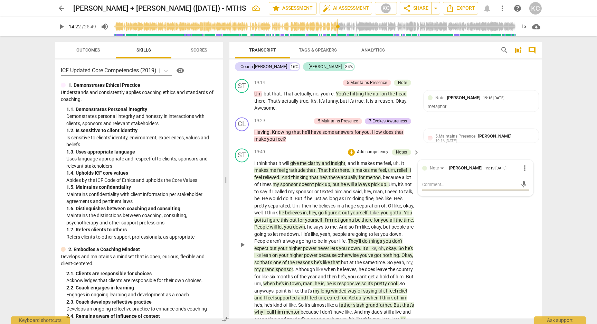
scroll to position [3358, 0]
drag, startPoint x: 315, startPoint y: 246, endPoint x: 414, endPoint y: 246, distance: 99.1
click at [414, 246] on p "I think that it will give me clarity and insight , and it makes me feel , uh . …" at bounding box center [335, 244] width 162 height 170
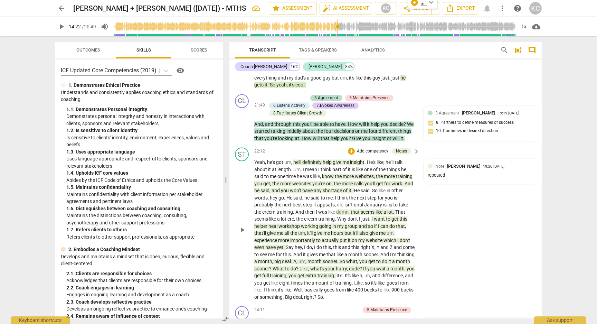
scroll to position [3598, 0]
click at [400, 174] on span "training" at bounding box center [404, 177] width 17 height 6
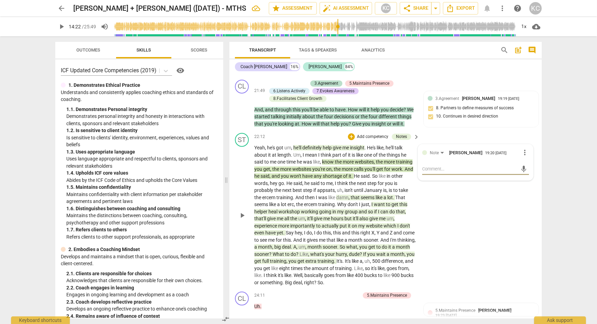
scroll to position [3614, 0]
click at [356, 193] on span "that" at bounding box center [356, 196] width 10 height 6
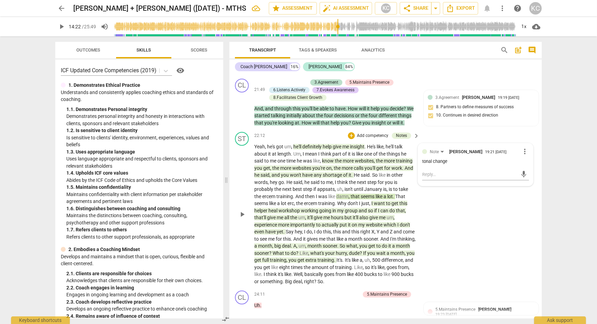
click at [322, 193] on span "was" at bounding box center [323, 196] width 10 height 6
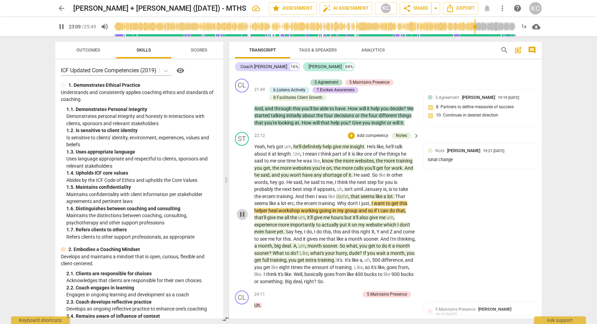
click at [240, 210] on span "pause" at bounding box center [242, 214] width 8 height 8
click at [240, 210] on span "play_arrow" at bounding box center [242, 214] width 8 height 8
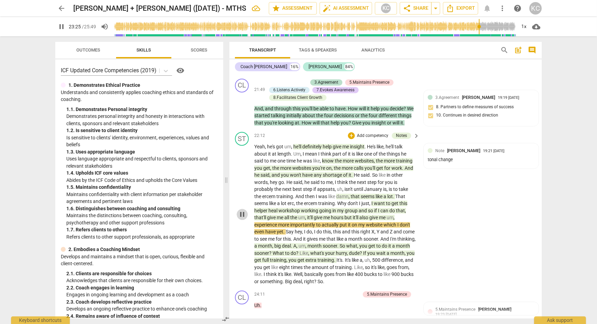
click at [243, 210] on span "pause" at bounding box center [242, 214] width 8 height 8
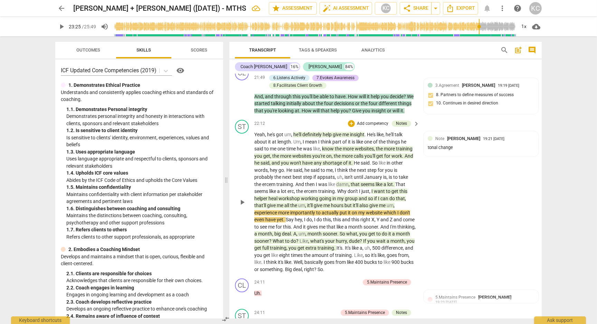
scroll to position [3635, 0]
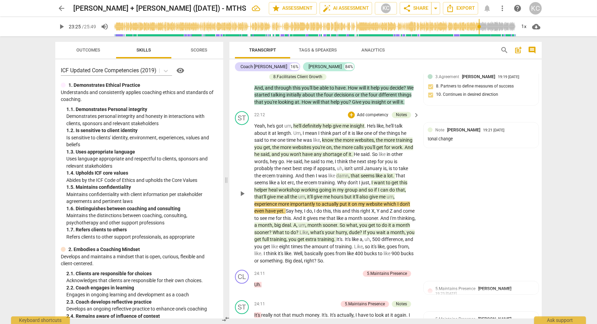
click at [274, 222] on span "," at bounding box center [273, 225] width 2 height 6
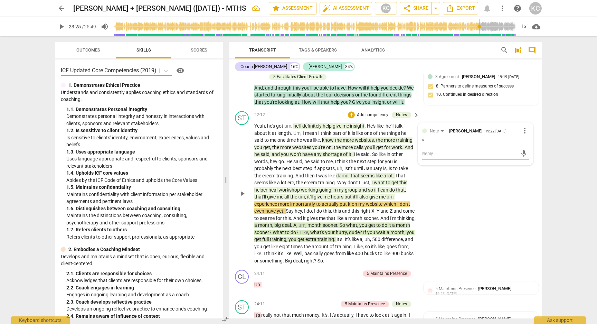
click at [397, 215] on span "thinking" at bounding box center [405, 218] width 17 height 6
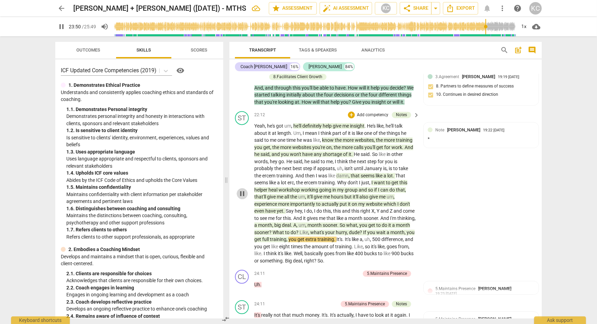
click at [240, 189] on span "pause" at bounding box center [242, 193] width 8 height 8
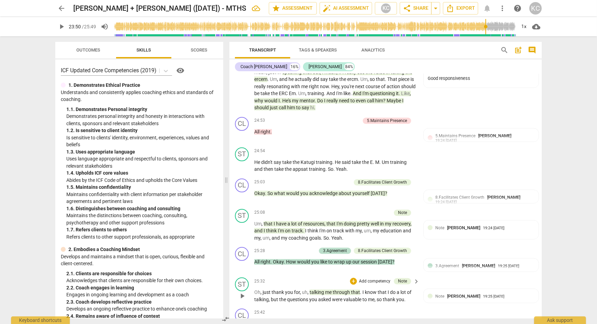
scroll to position [3928, 0]
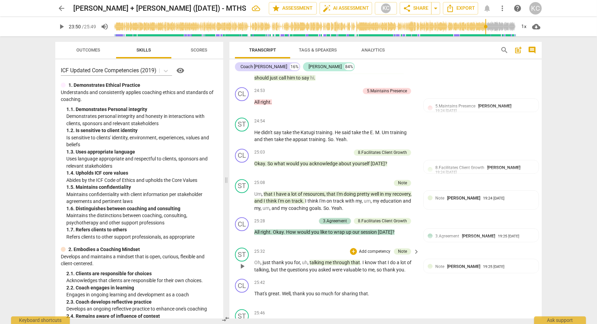
click at [325, 259] on span "me" at bounding box center [329, 262] width 8 height 6
type input "1431"
click at [447, 306] on div "ST play_arrow pause 25:46 + Add competency keyboard_arrow_right Yeah ." at bounding box center [385, 321] width 312 height 30
